Goal: Information Seeking & Learning: Learn about a topic

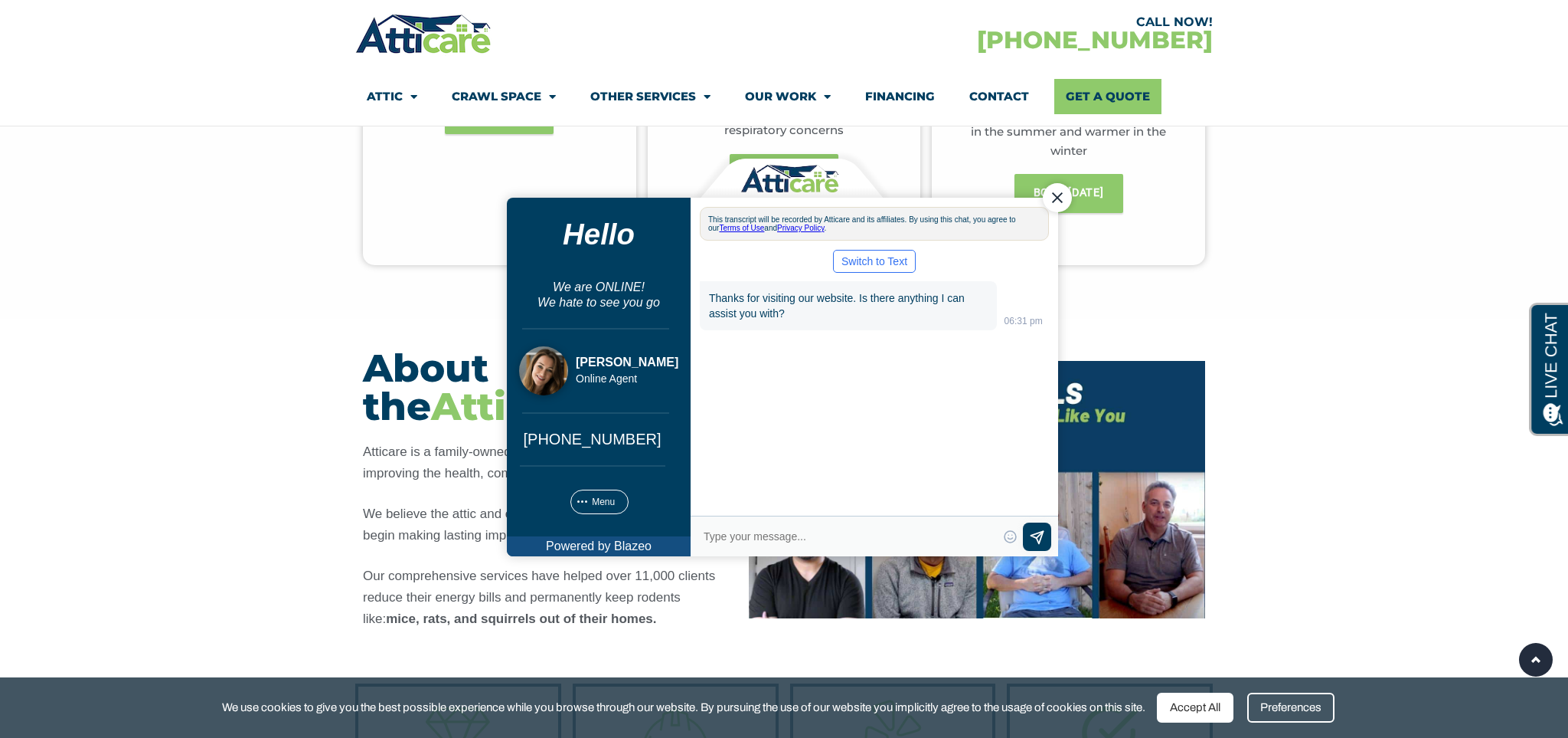
scroll to position [1062, 0]
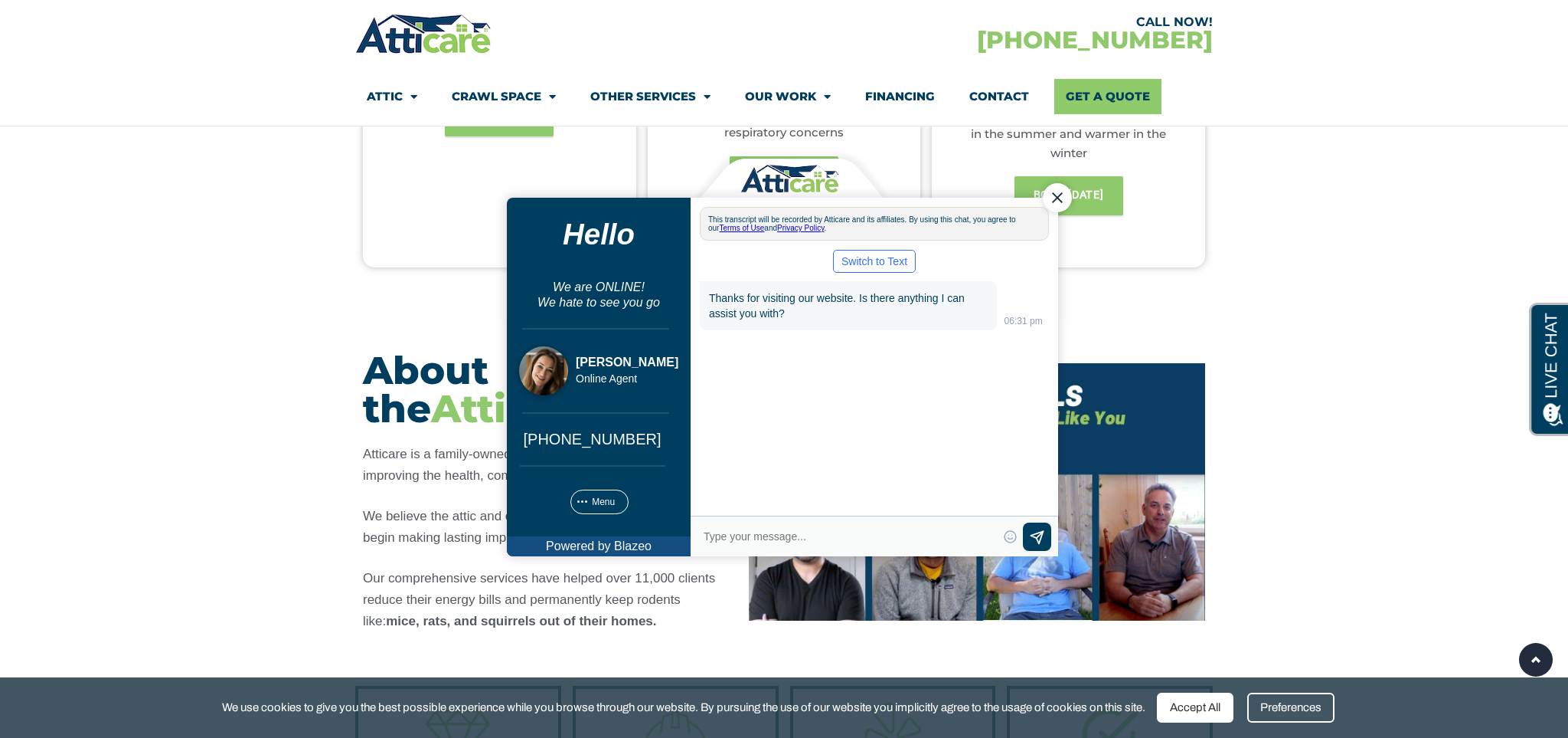
click at [1059, 200] on div "Close Chat" at bounding box center [1058, 197] width 29 height 29
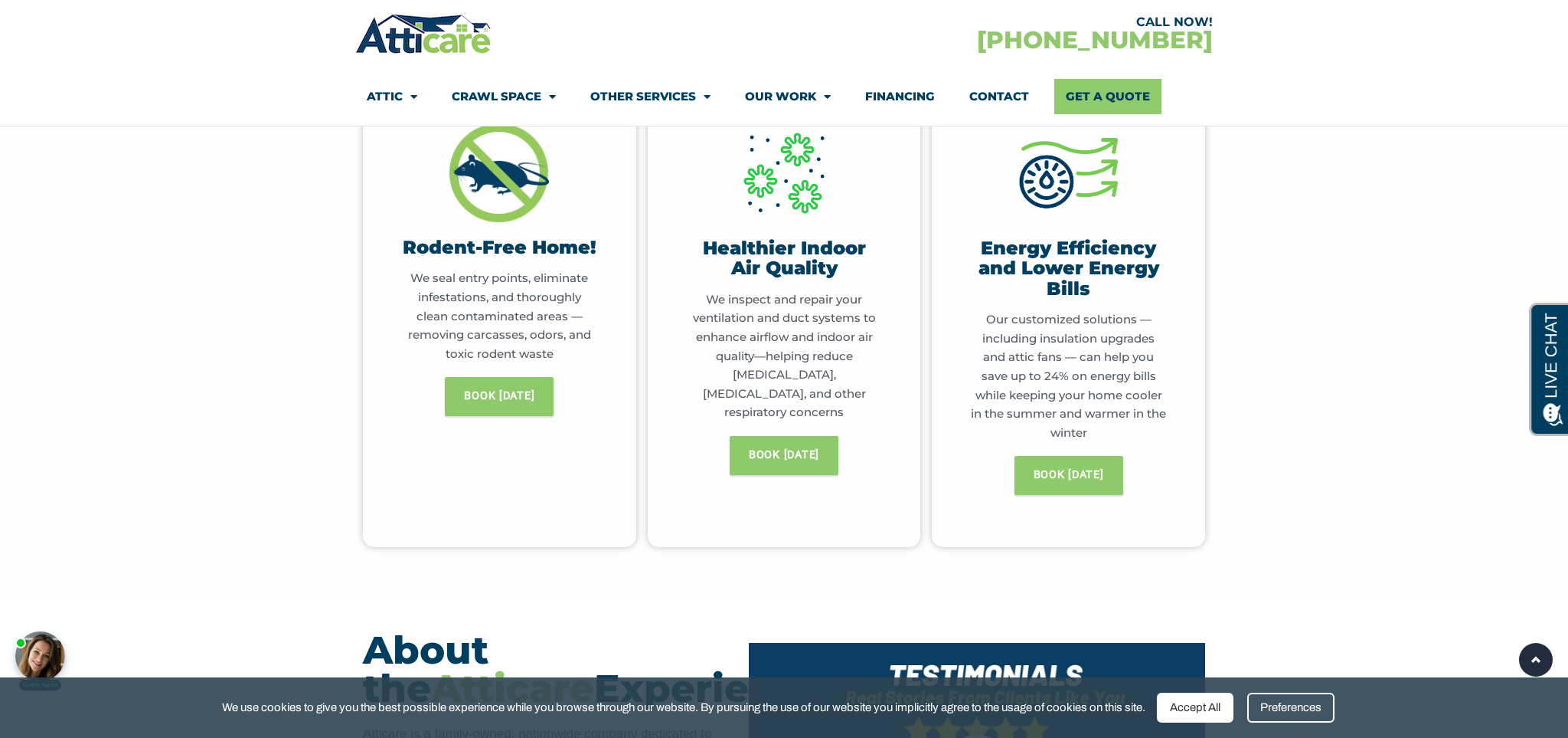
scroll to position [744, 0]
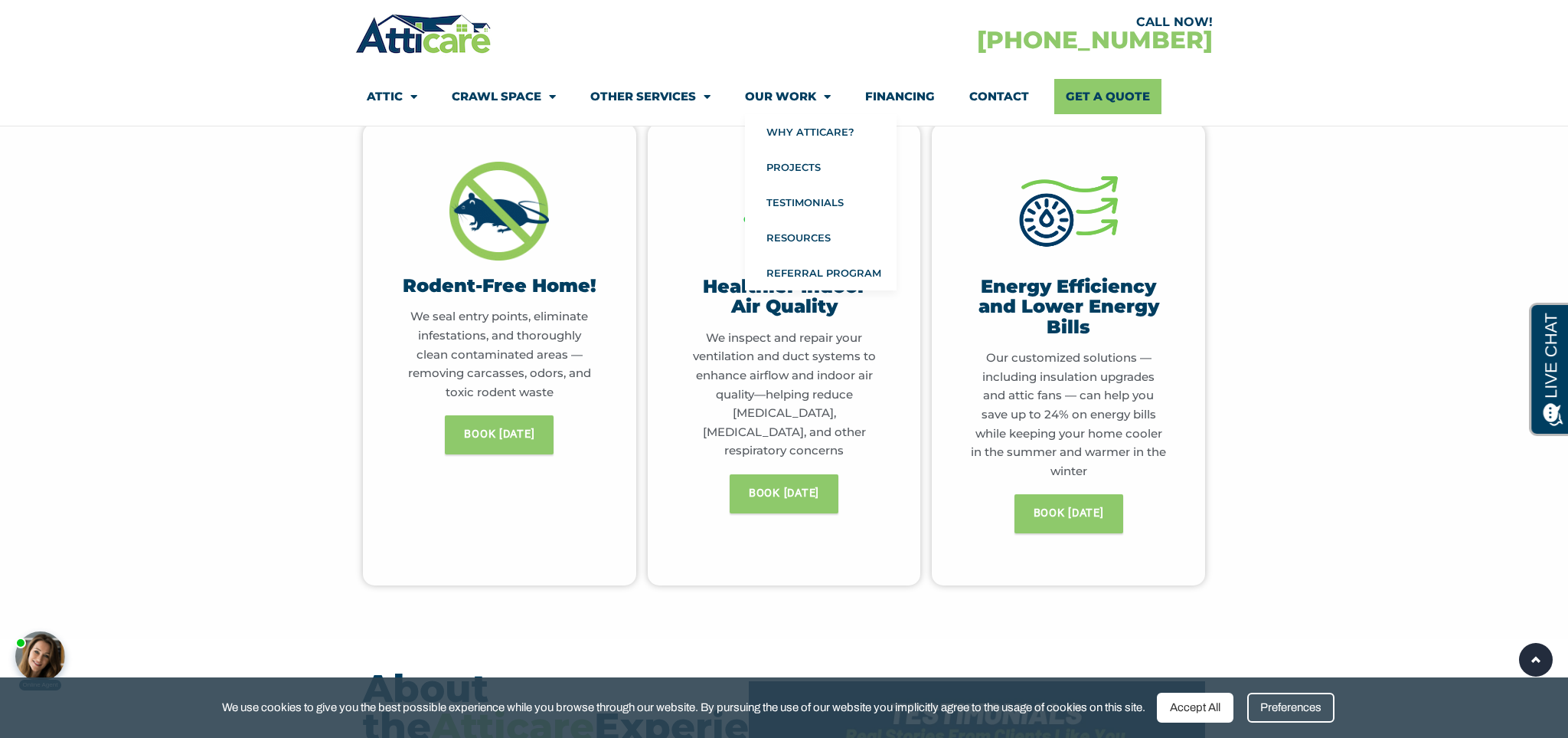
click at [826, 93] on span "Menu" at bounding box center [824, 96] width 14 height 26
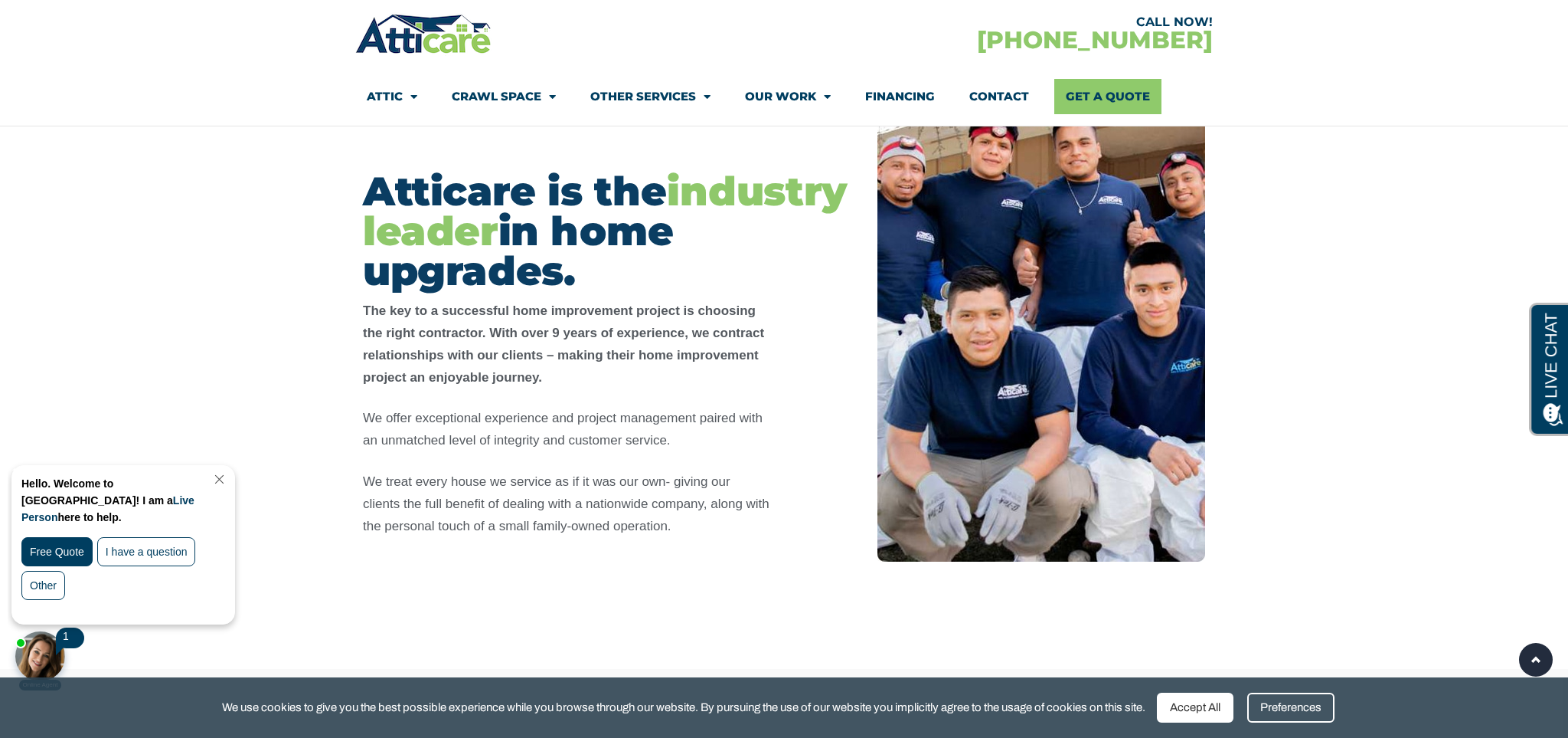
scroll to position [349, 0]
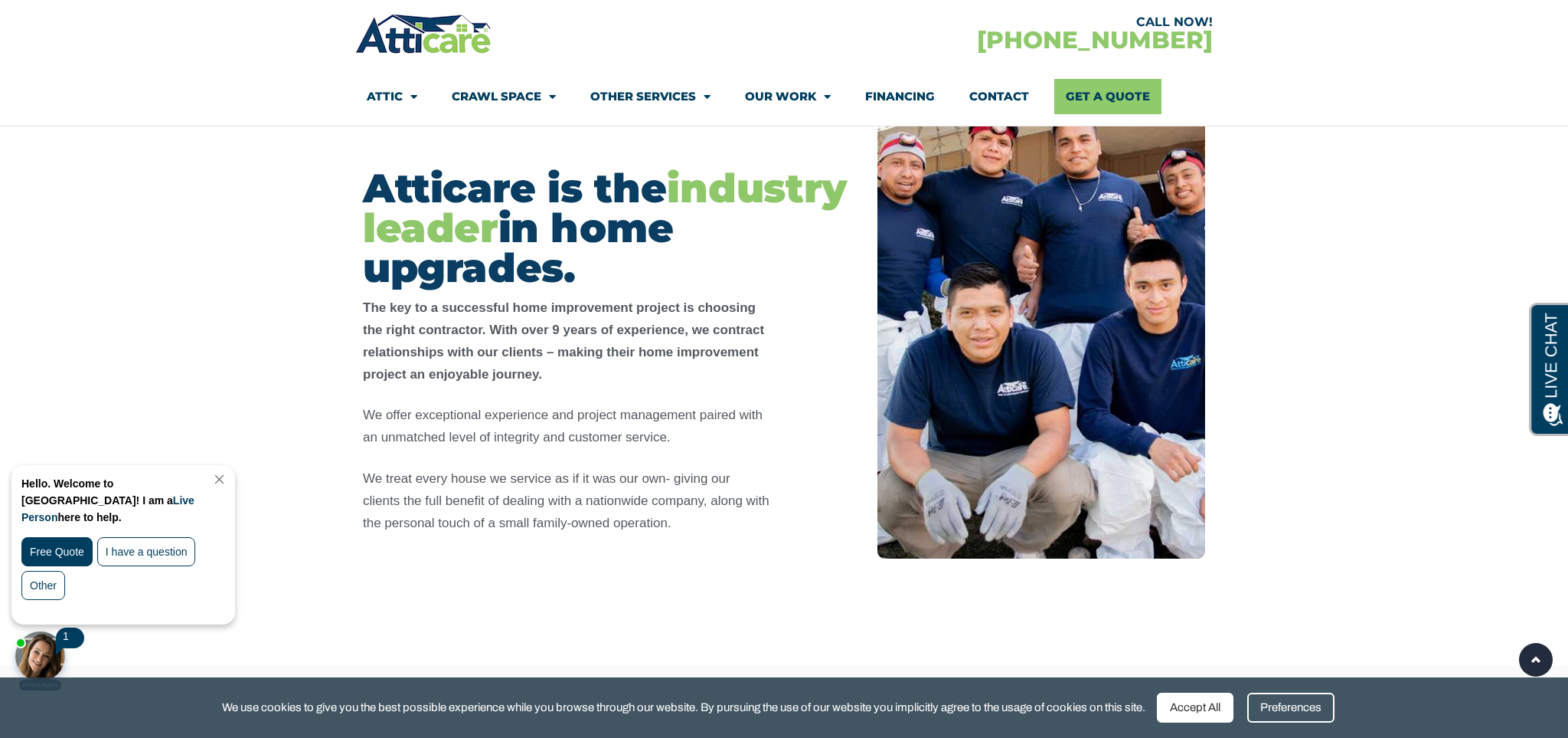
click at [228, 477] on link "Close Chat" at bounding box center [218, 479] width 20 height 11
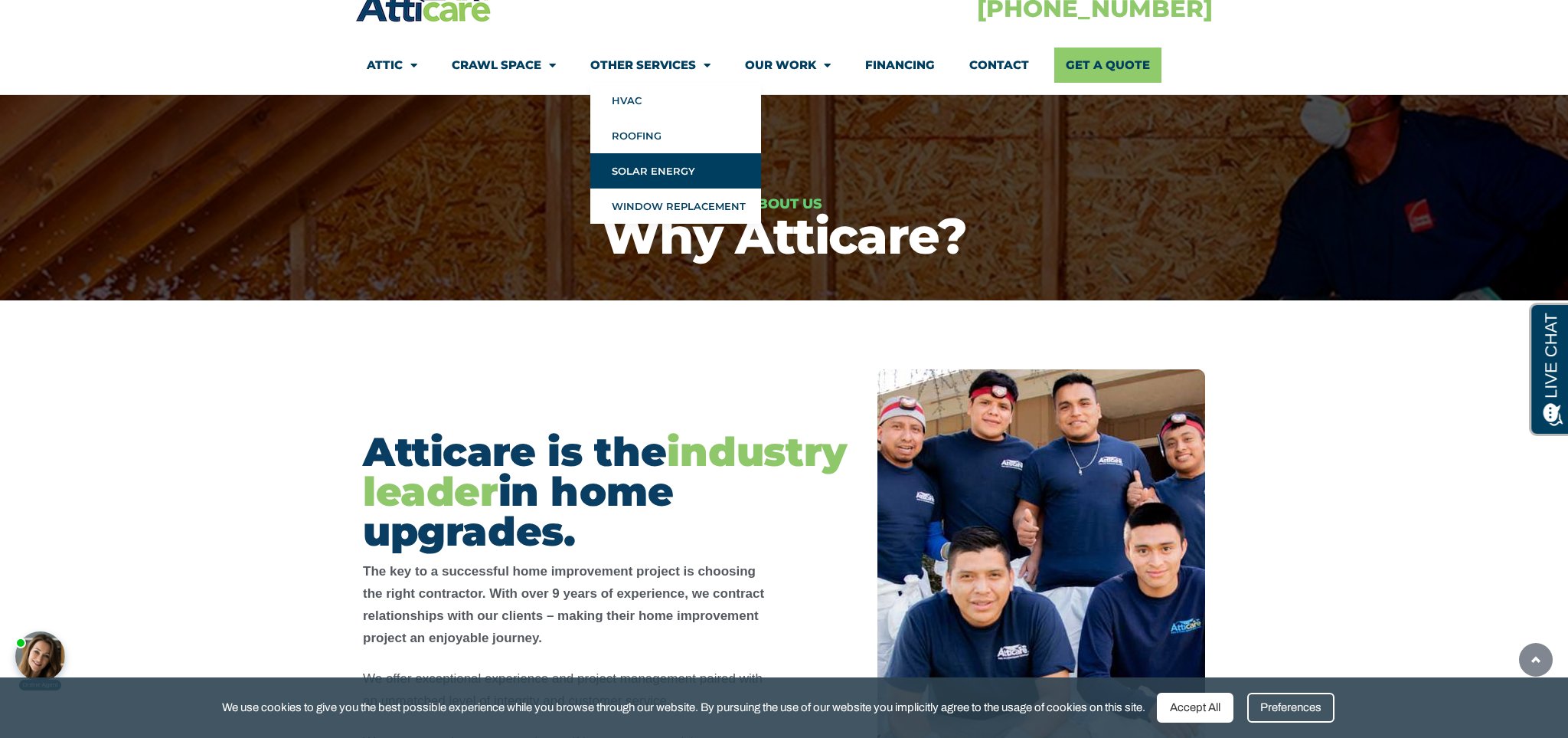
scroll to position [0, 0]
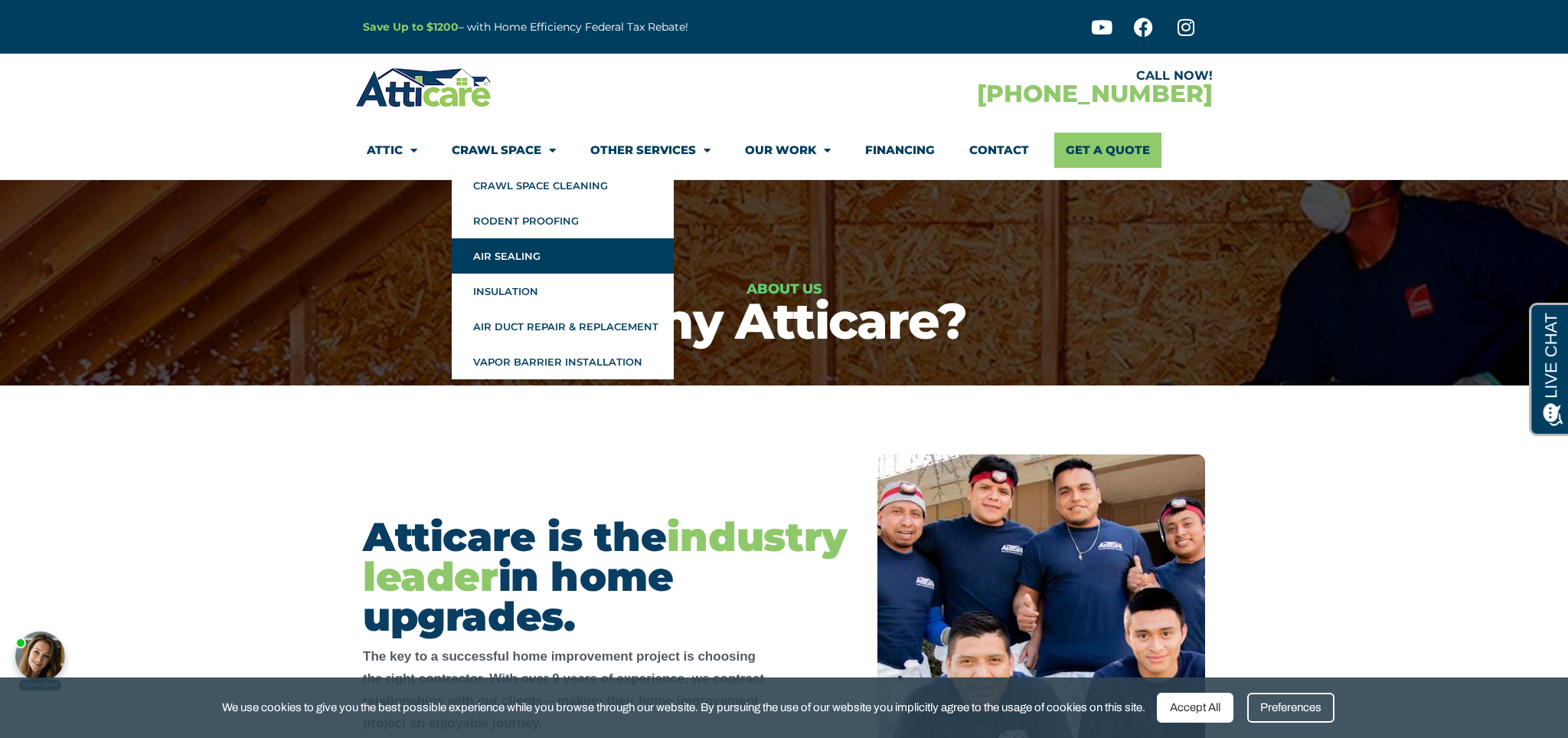
click at [523, 253] on link "Air Sealing" at bounding box center [563, 256] width 222 height 35
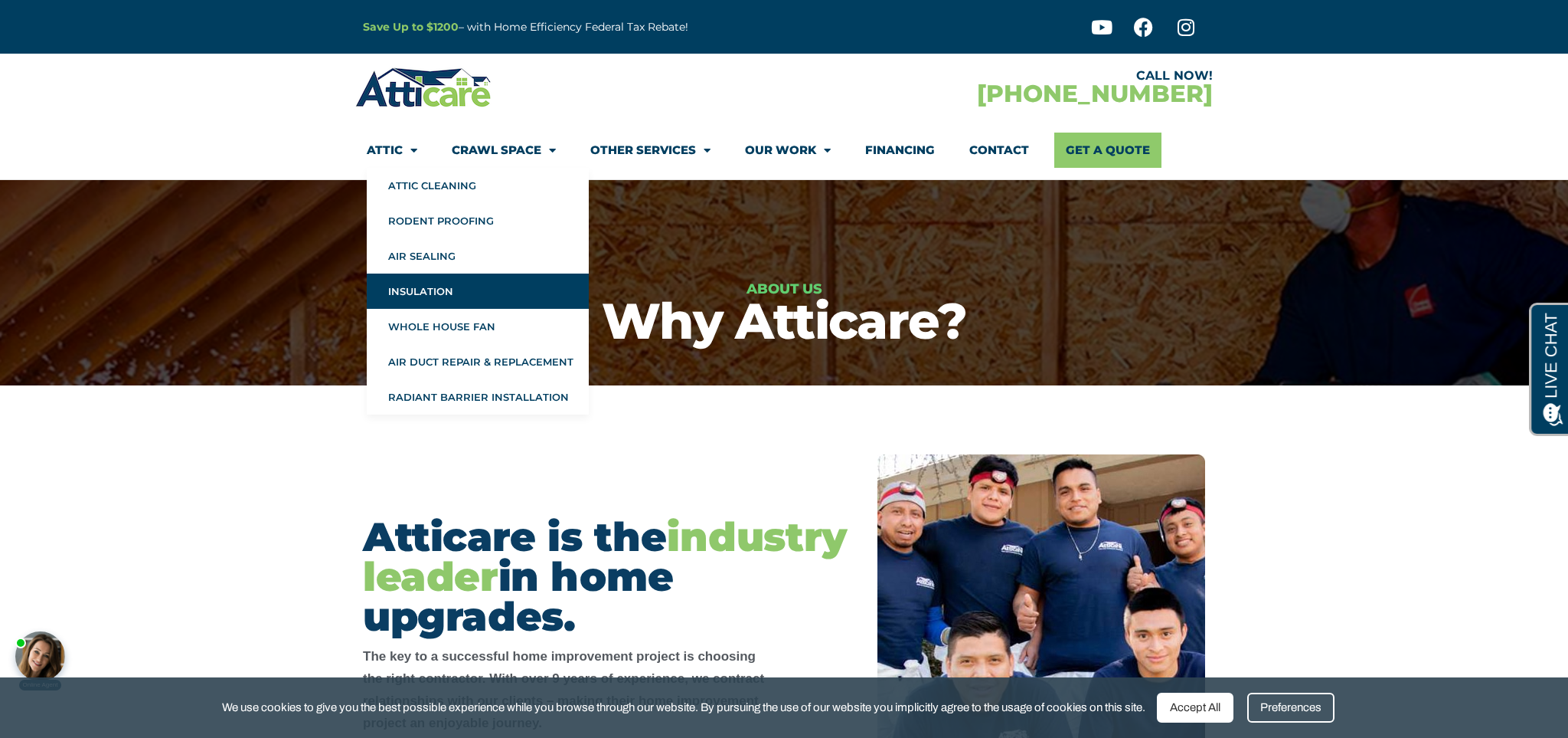
click at [429, 292] on link "Insulation" at bounding box center [478, 291] width 222 height 35
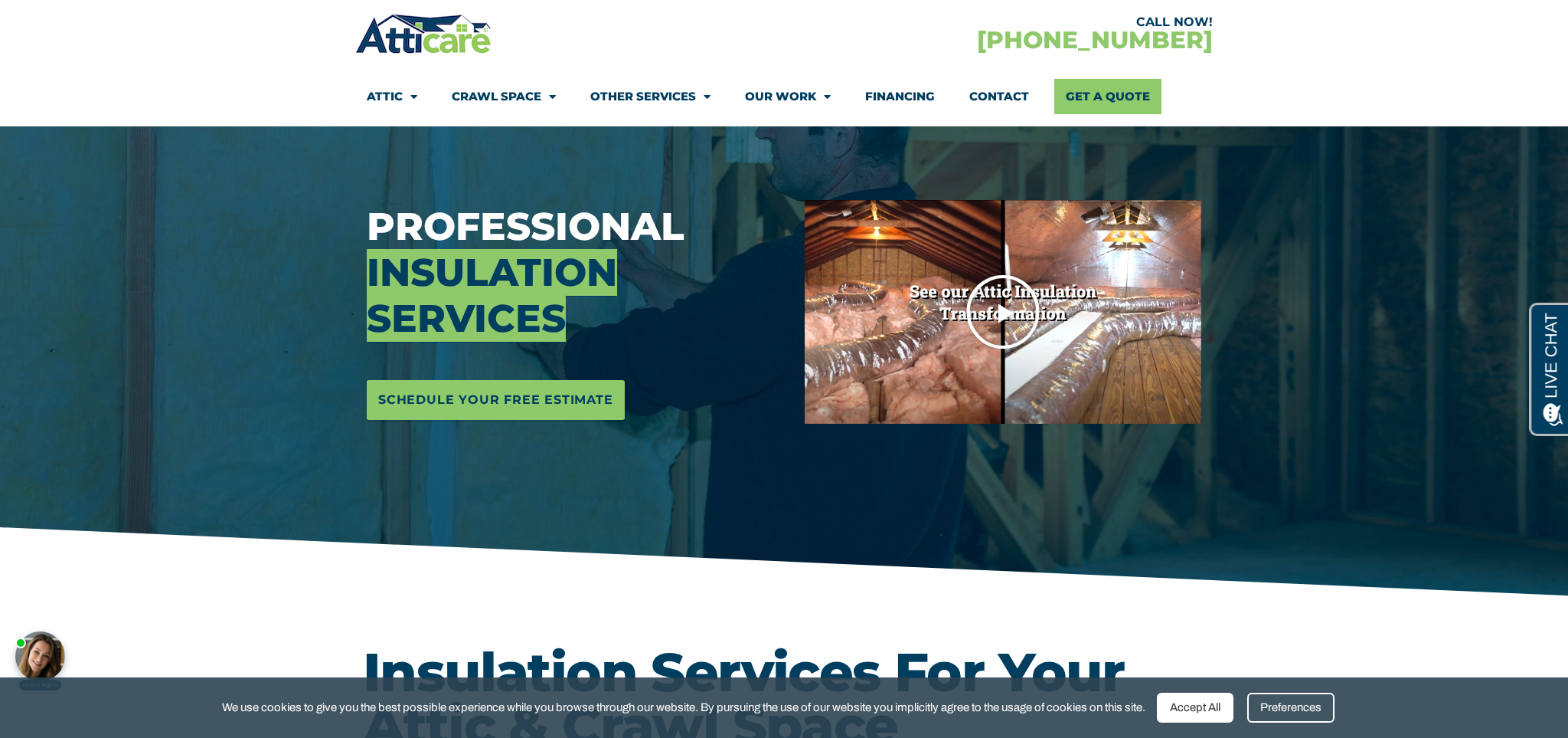
scroll to position [158, 0]
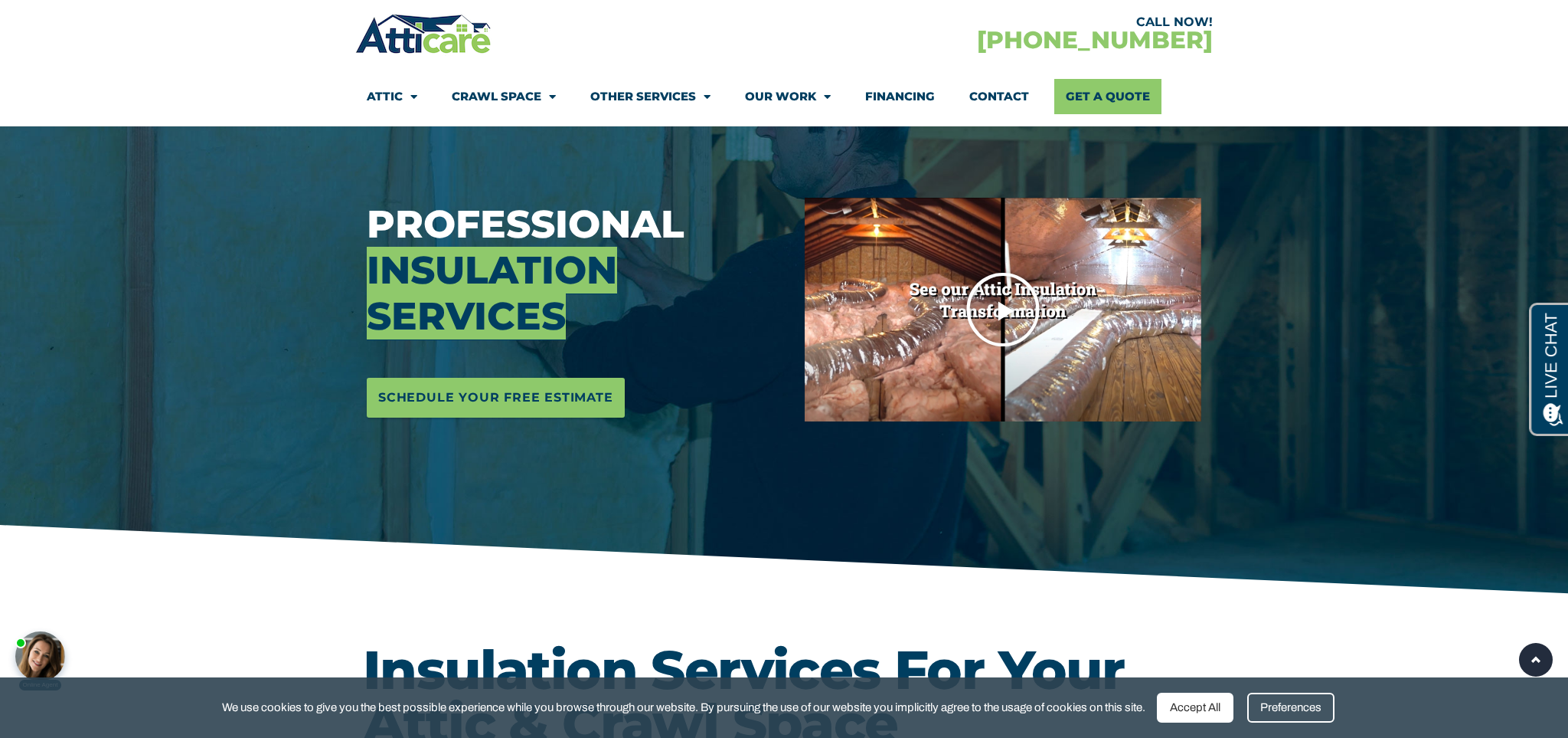
click at [996, 306] on icon "Play Video" at bounding box center [1003, 309] width 77 height 77
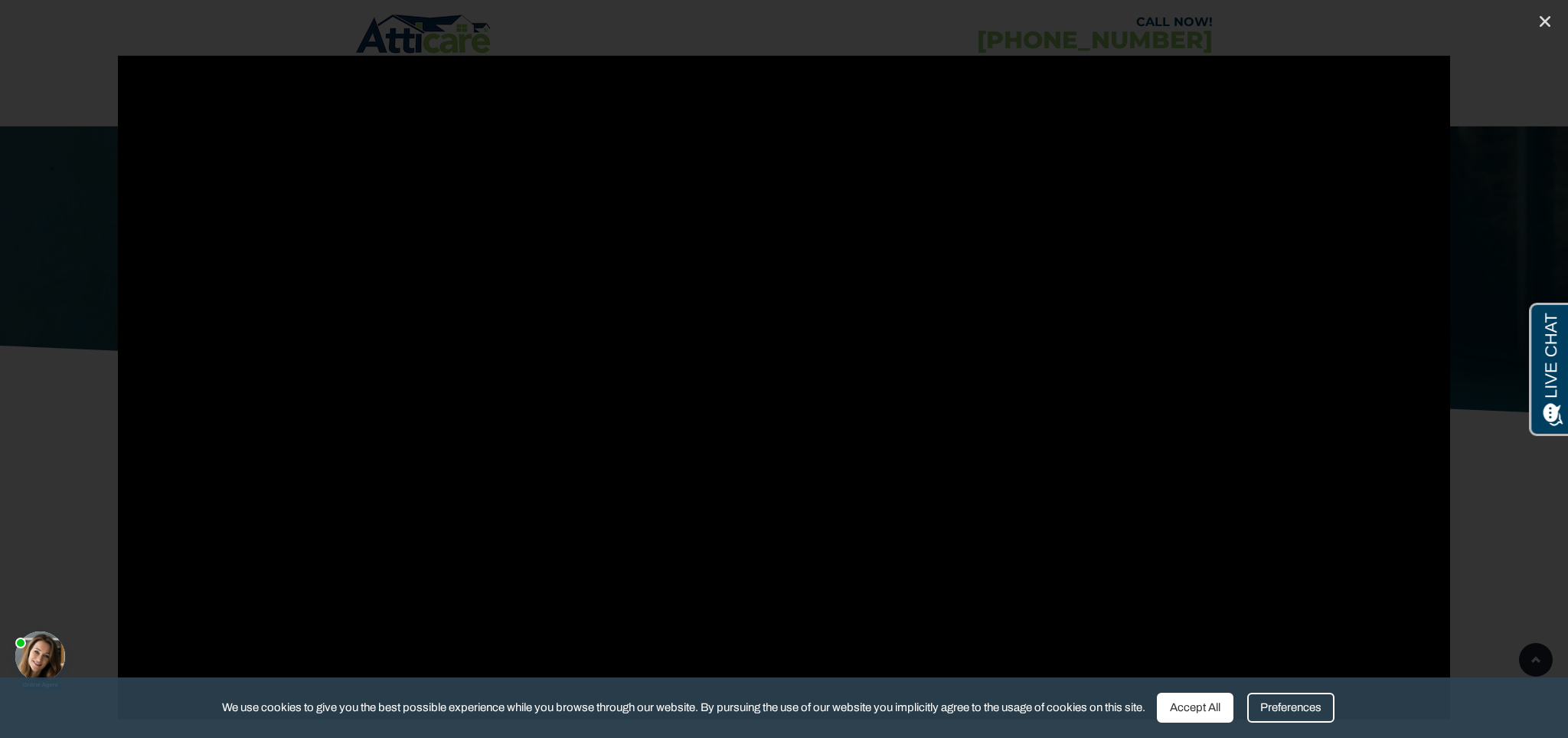
scroll to position [335, 0]
click at [1544, 22] on icon "Close (Esc)" at bounding box center [1546, 21] width 15 height 15
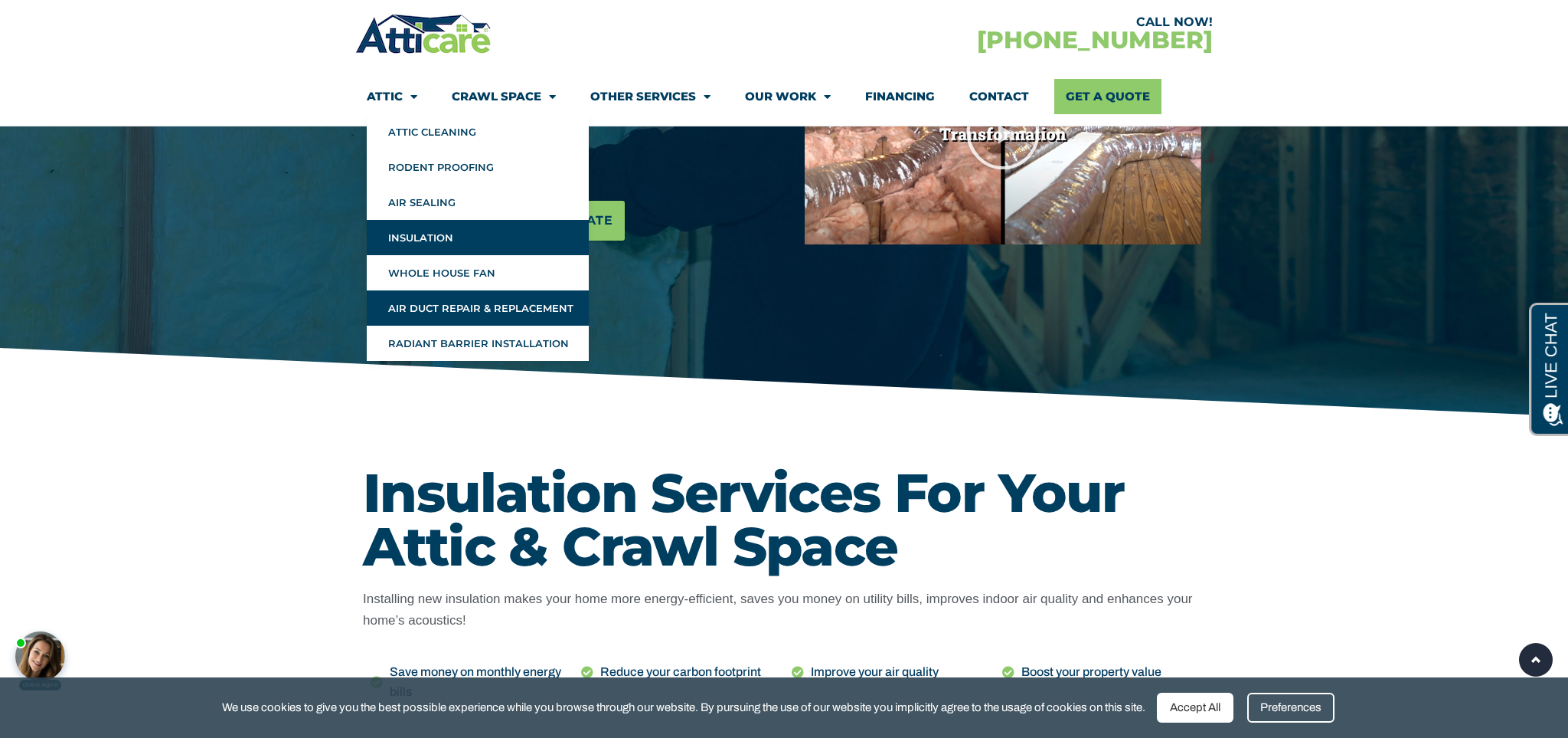
click at [428, 306] on link "Air Duct Repair & Replacement" at bounding box center [478, 308] width 222 height 35
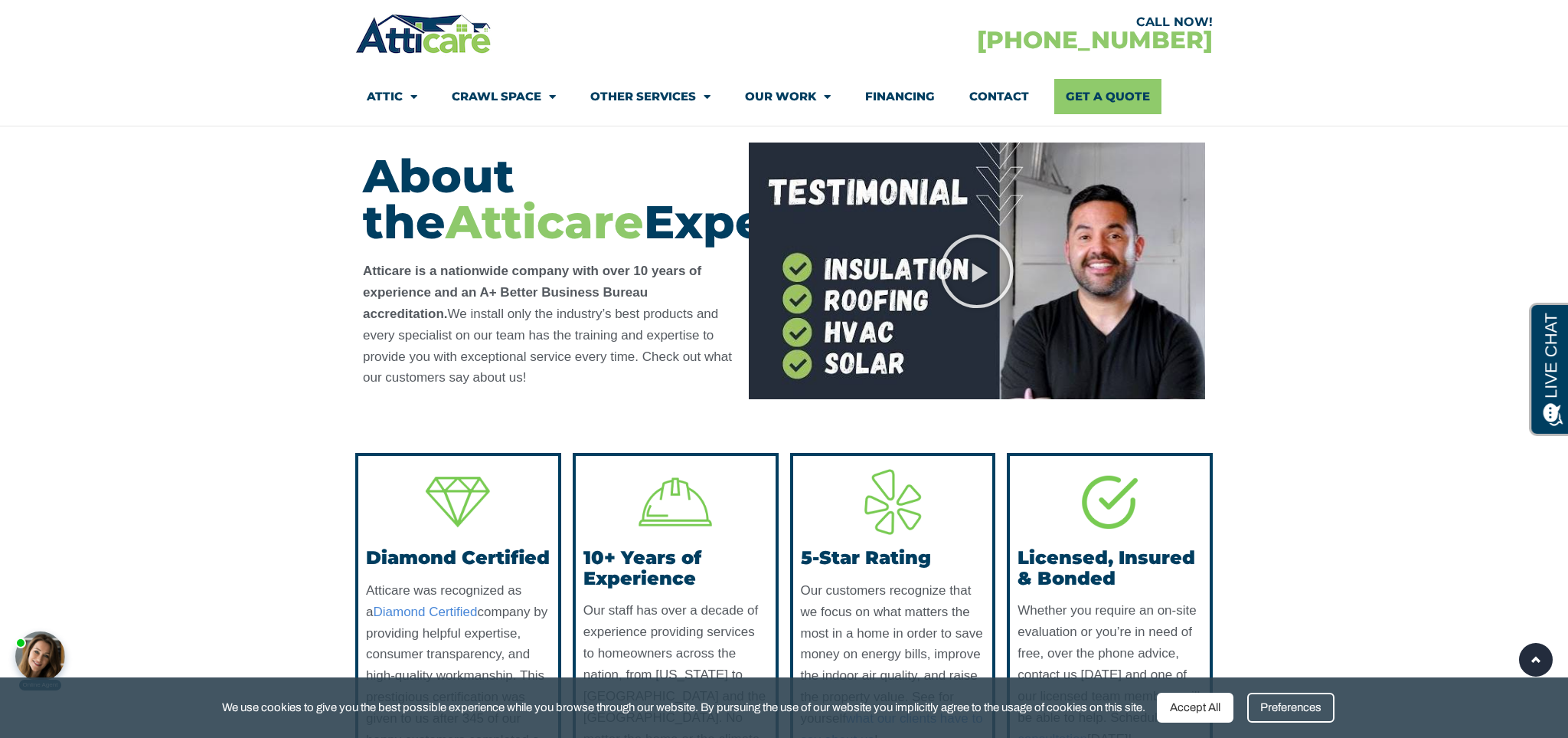
scroll to position [3763, 0]
